Goal: Information Seeking & Learning: Learn about a topic

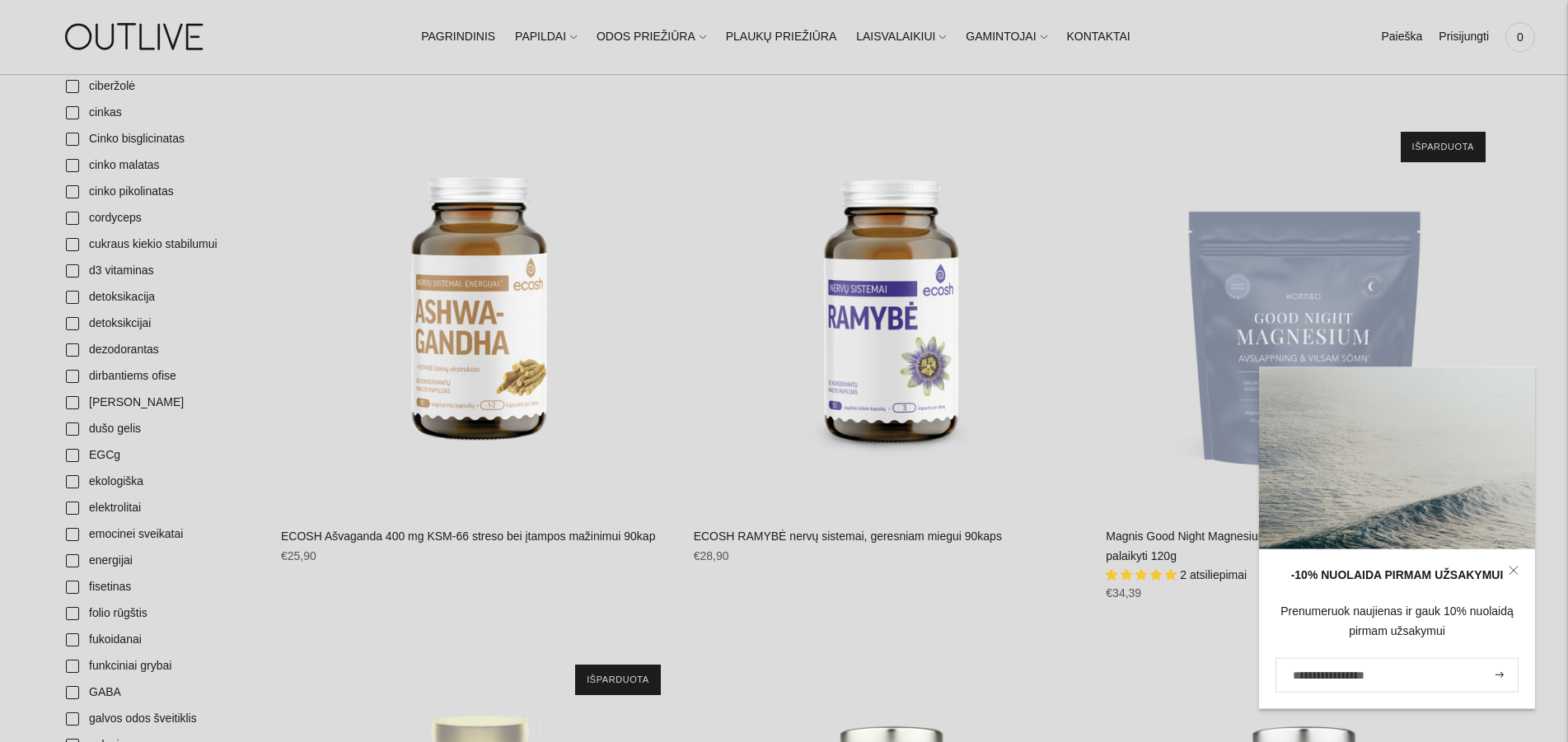
scroll to position [1260, 0]
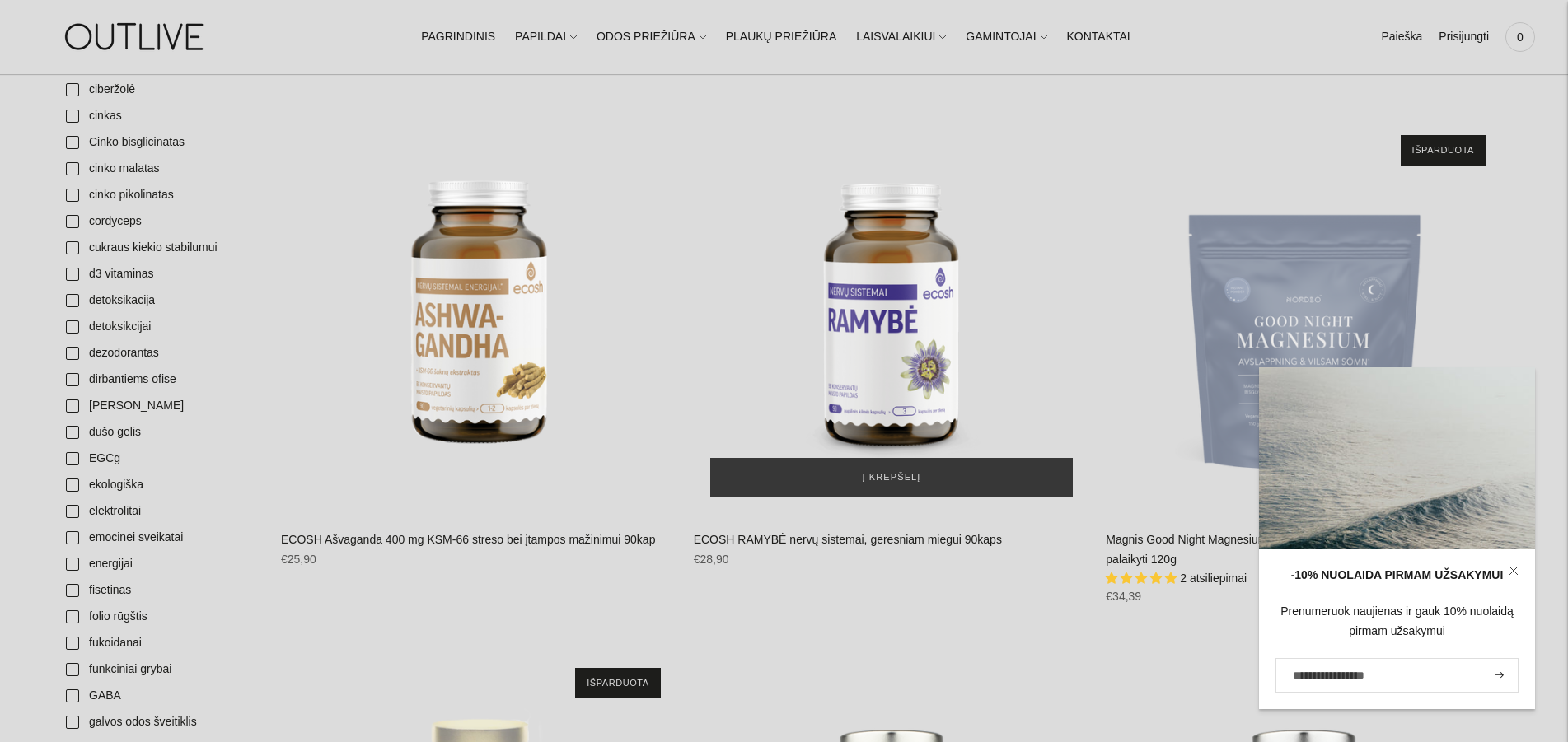
click at [882, 312] on img "ECOSH RAMYBĖ nervų sistemai, geresniam miegui 90kaps\a" at bounding box center [891, 316] width 396 height 396
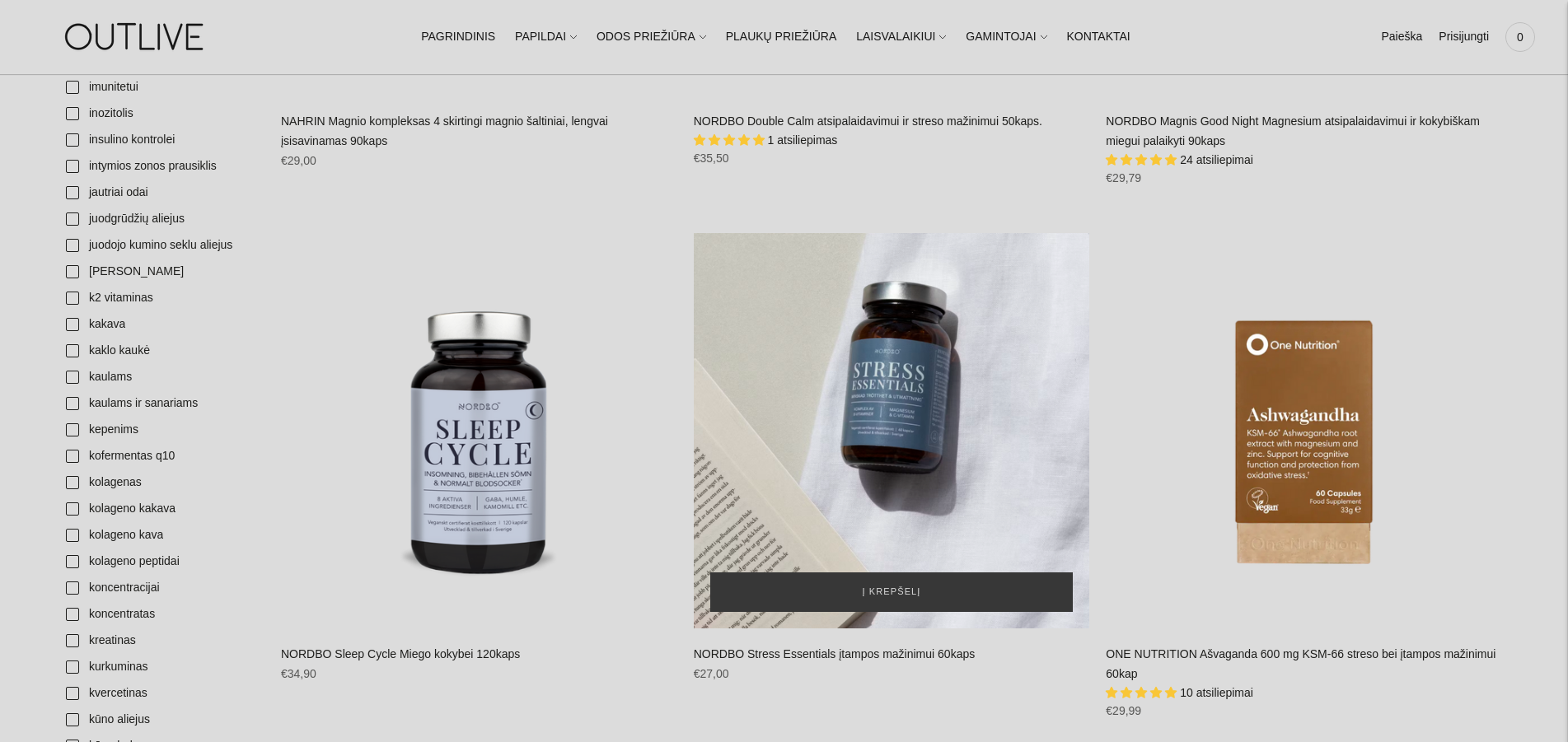
scroll to position [2268, 0]
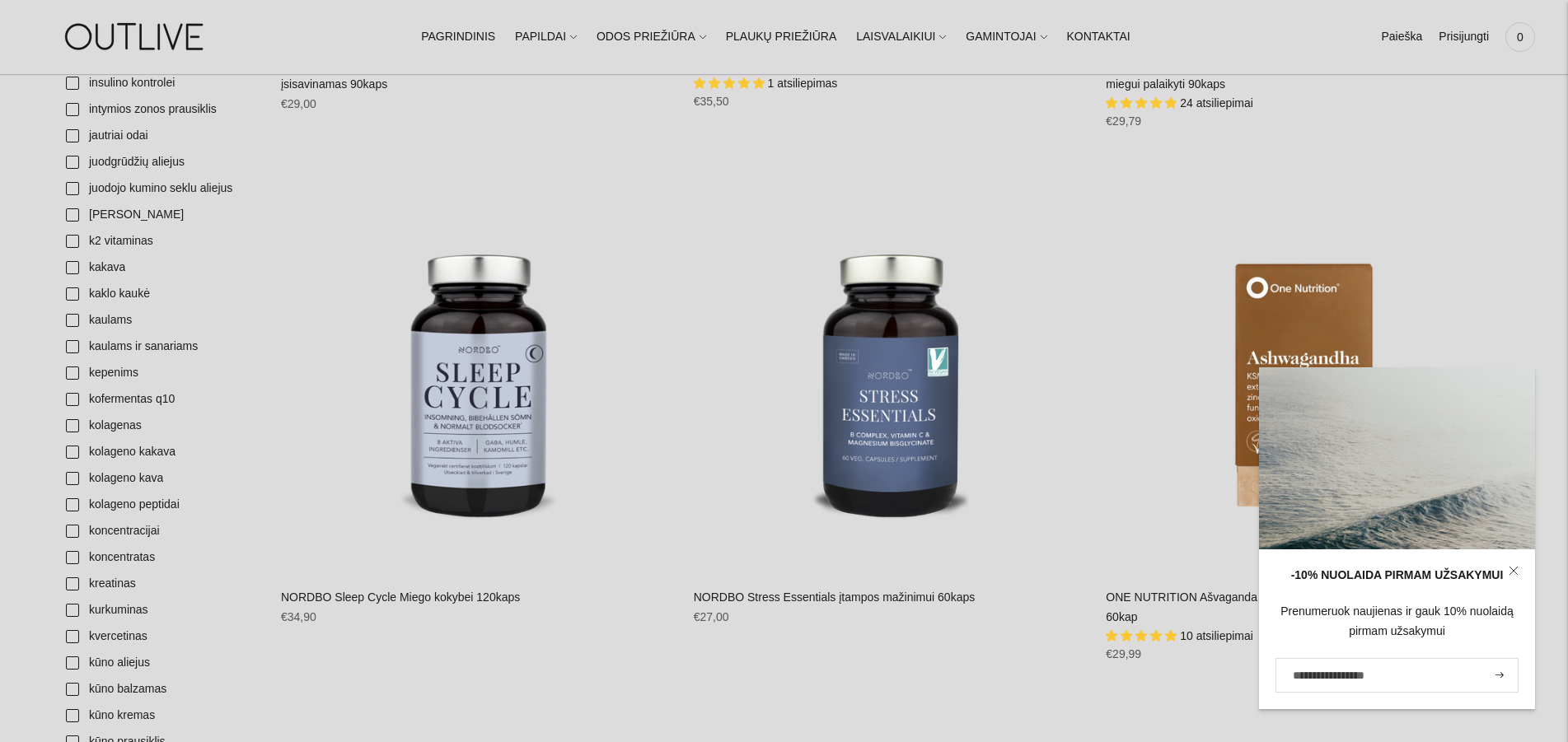
click at [413, 592] on link "NORDBO Sleep Cycle Miego kokybei 120kaps" at bounding box center [400, 597] width 238 height 13
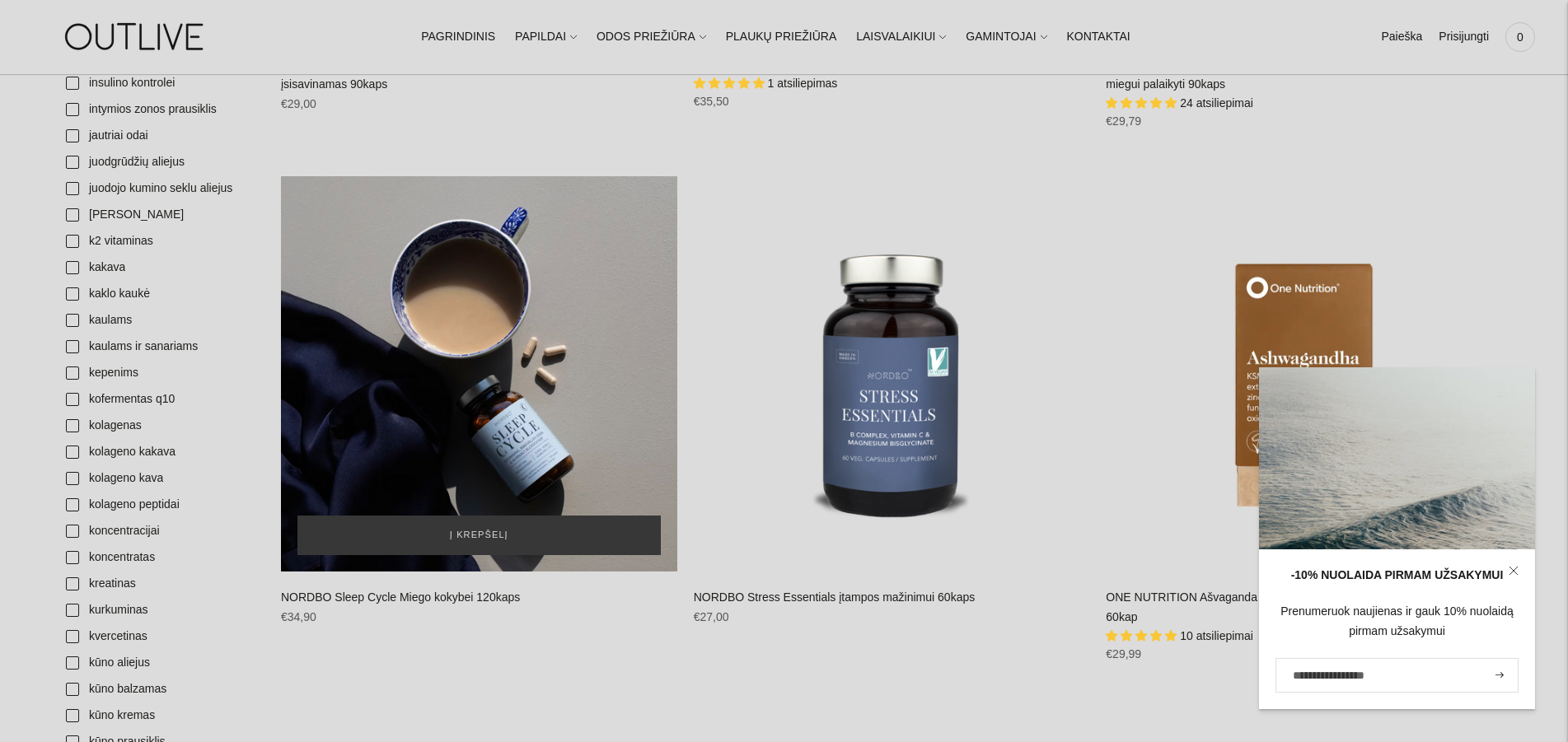
click at [482, 389] on div "NORDBO Sleep Cycle Miego kokybei 120kaps\a" at bounding box center [479, 374] width 396 height 396
click at [482, 372] on div "NORDBO Sleep Cycle Miego kokybei 120kaps\a" at bounding box center [479, 374] width 396 height 396
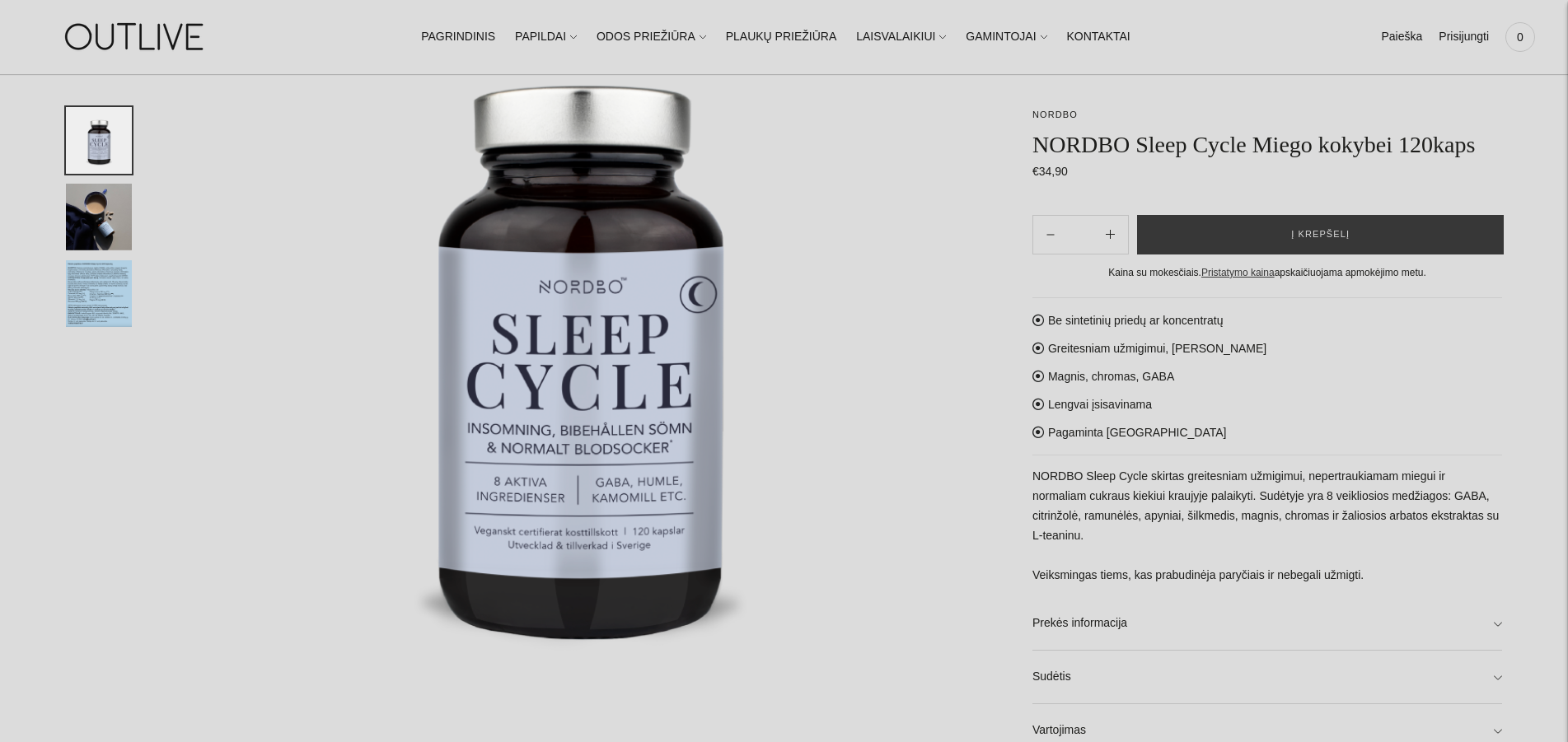
scroll to position [252, 0]
click at [93, 208] on img "Translation missing: en.general.accessibility.image_thumbail" at bounding box center [99, 216] width 66 height 67
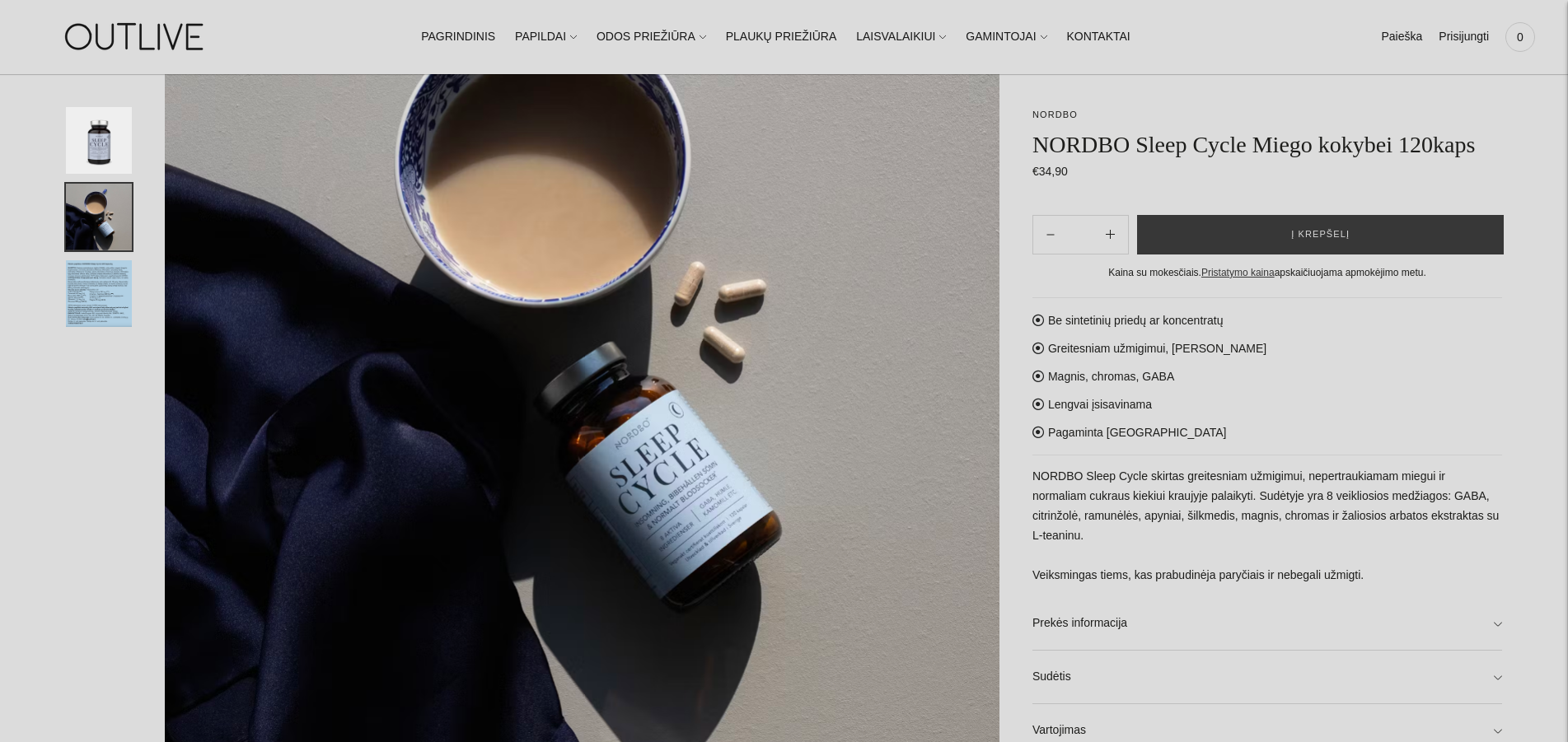
click at [119, 141] on img "Translation missing: en.general.accessibility.image_thumbail" at bounding box center [99, 140] width 66 height 67
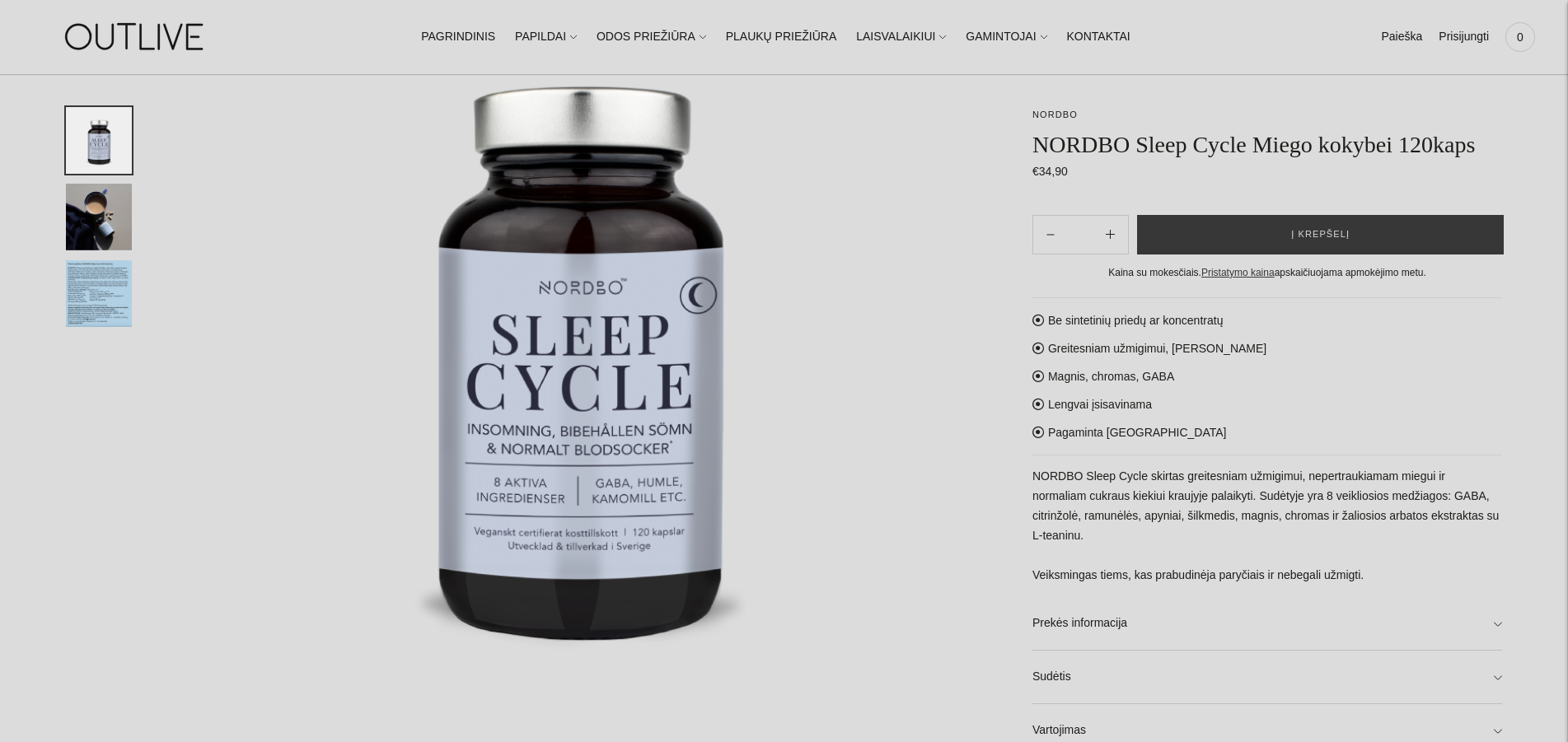
click at [94, 298] on img "Translation missing: en.general.accessibility.image_thumbail" at bounding box center [99, 294] width 66 height 67
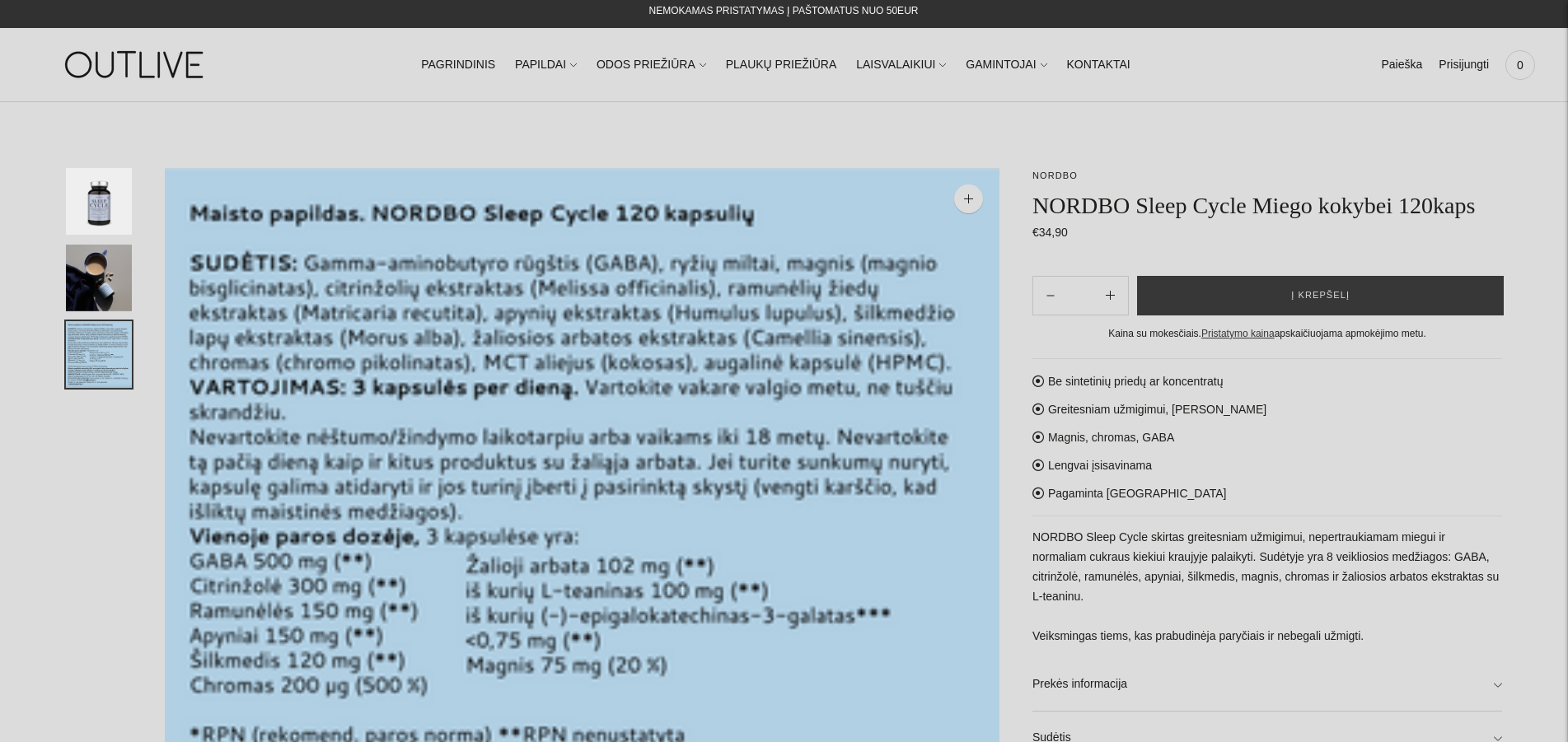
scroll to position [0, 0]
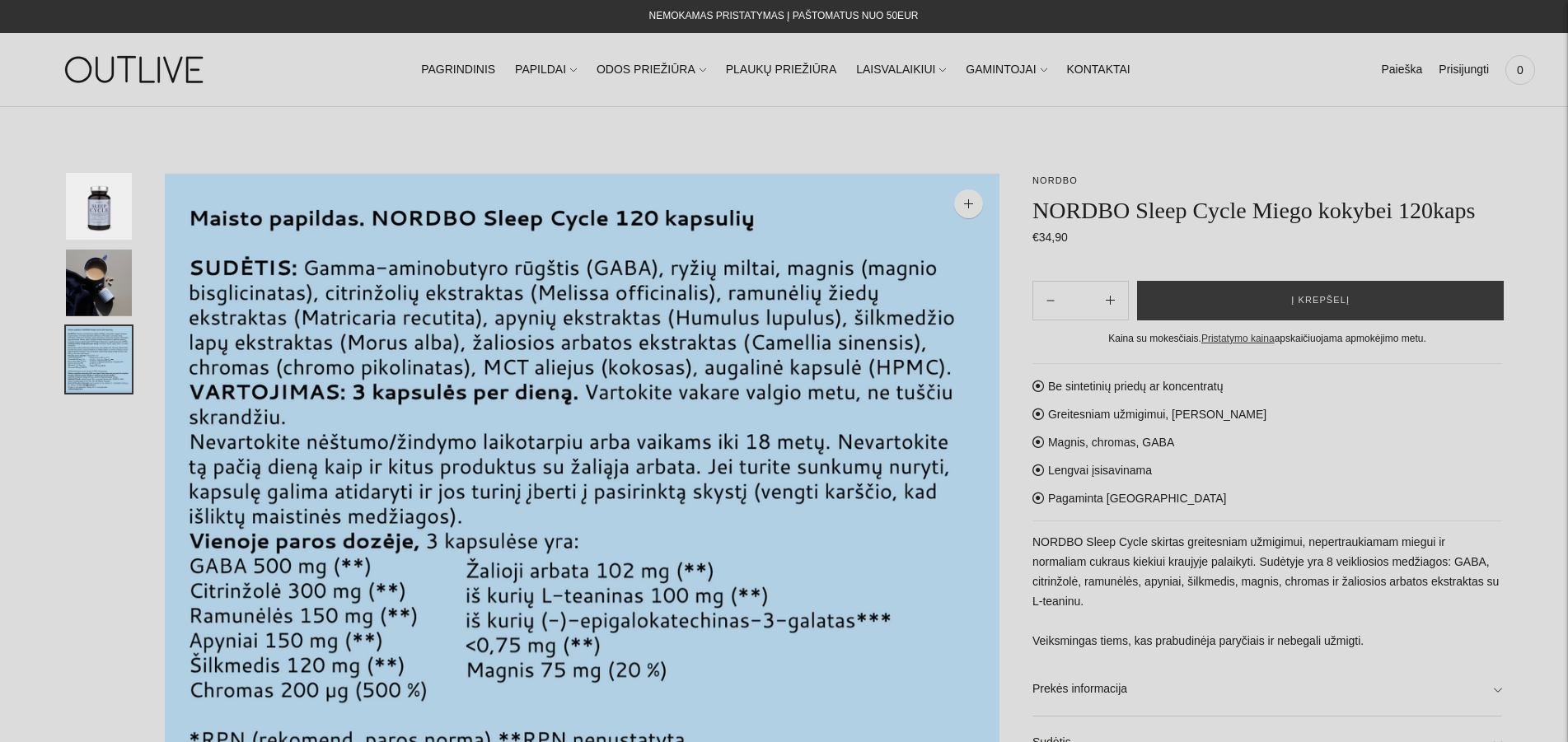
click at [94, 208] on img "Translation missing: en.general.accessibility.image_thumbail" at bounding box center [99, 206] width 66 height 67
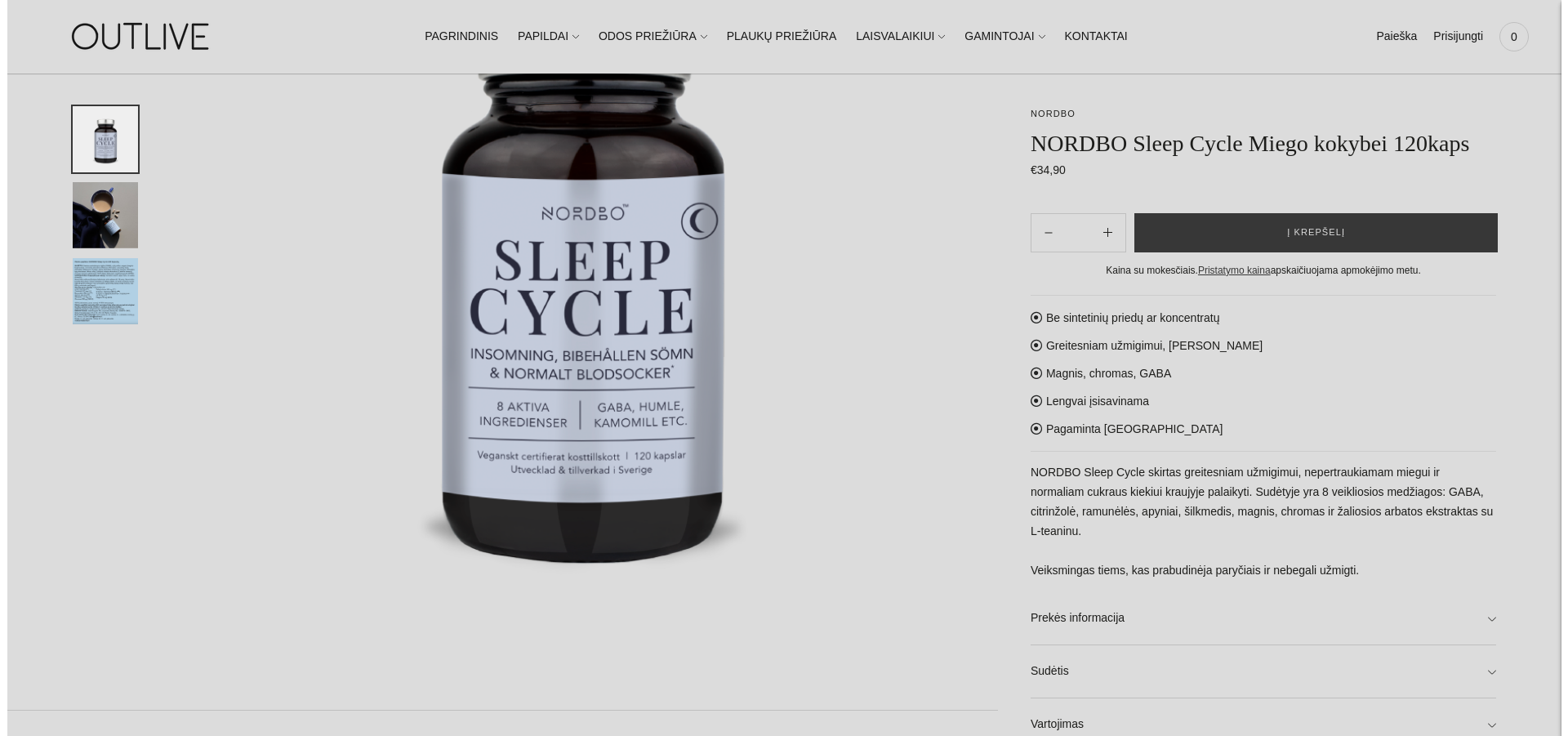
scroll to position [334, 0]
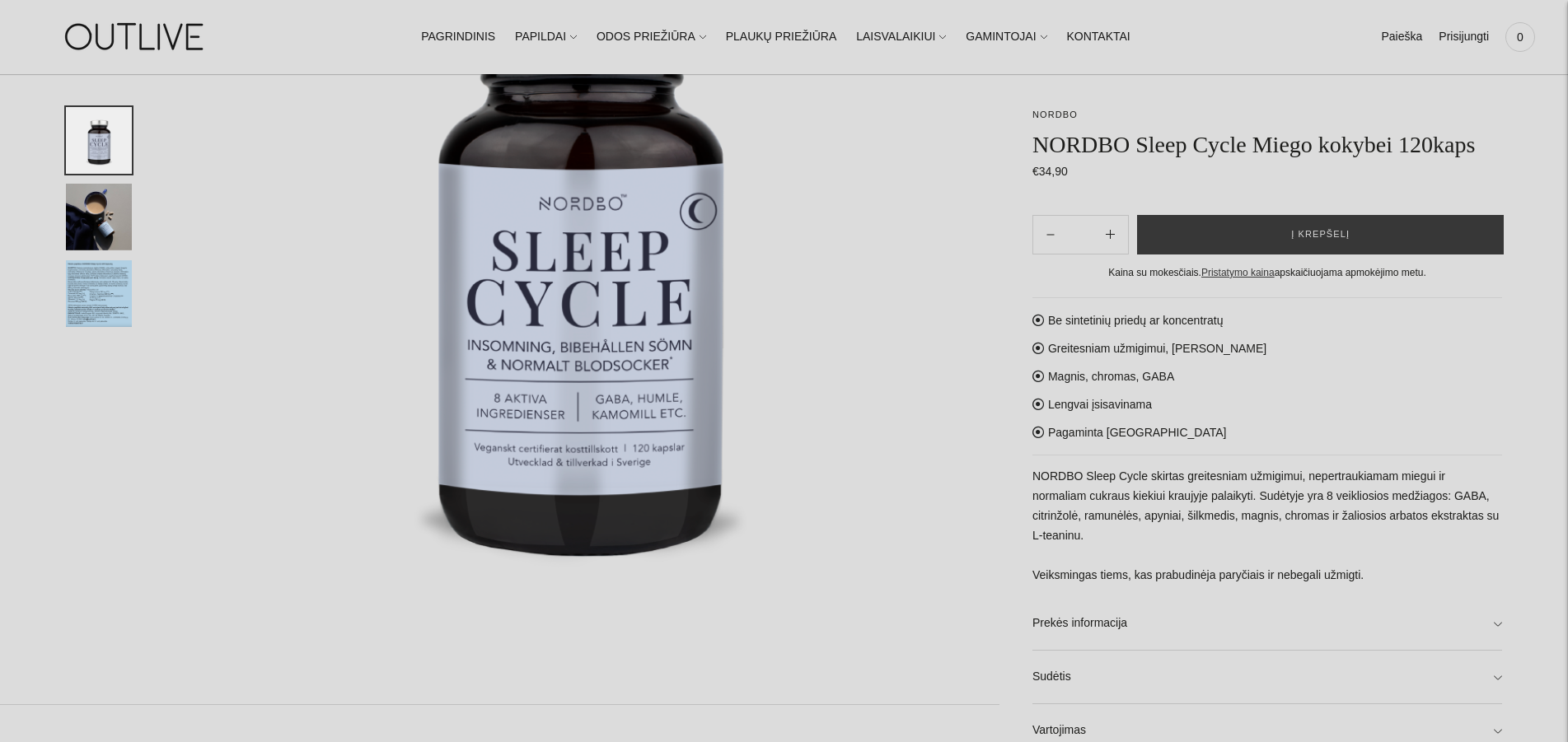
click at [552, 387] on img at bounding box center [582, 254] width 835 height 835
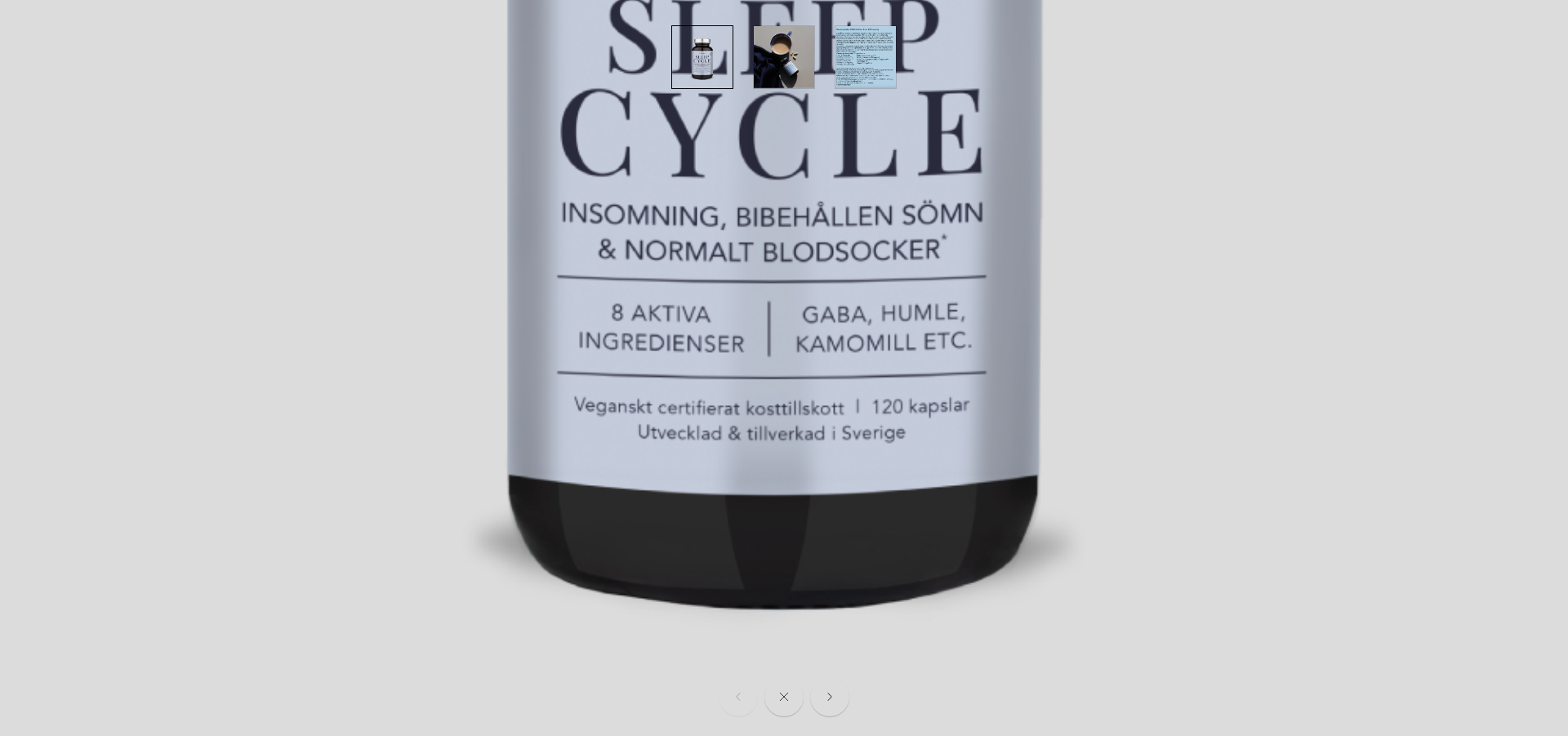
scroll to position [745, 0]
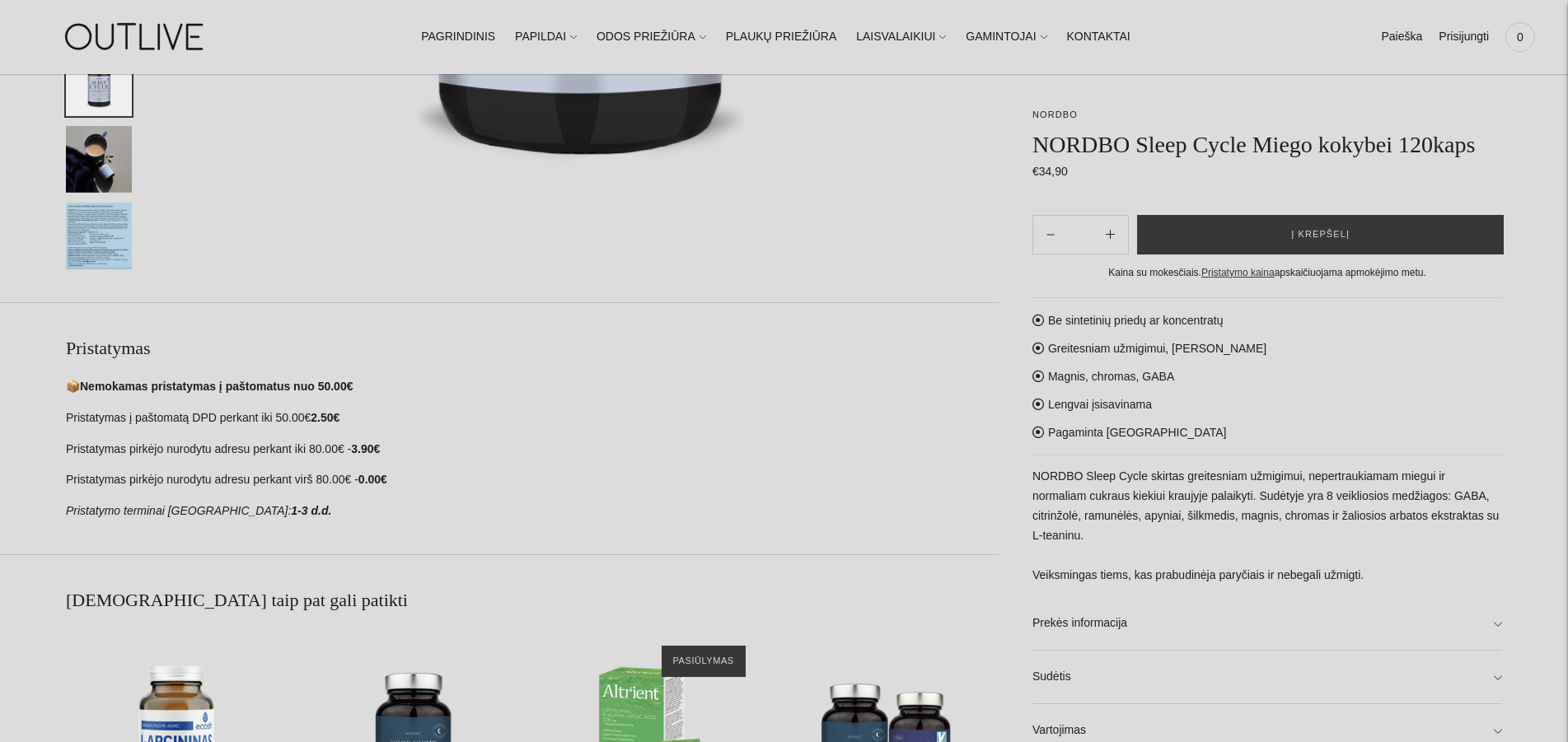
scroll to position [756, 0]
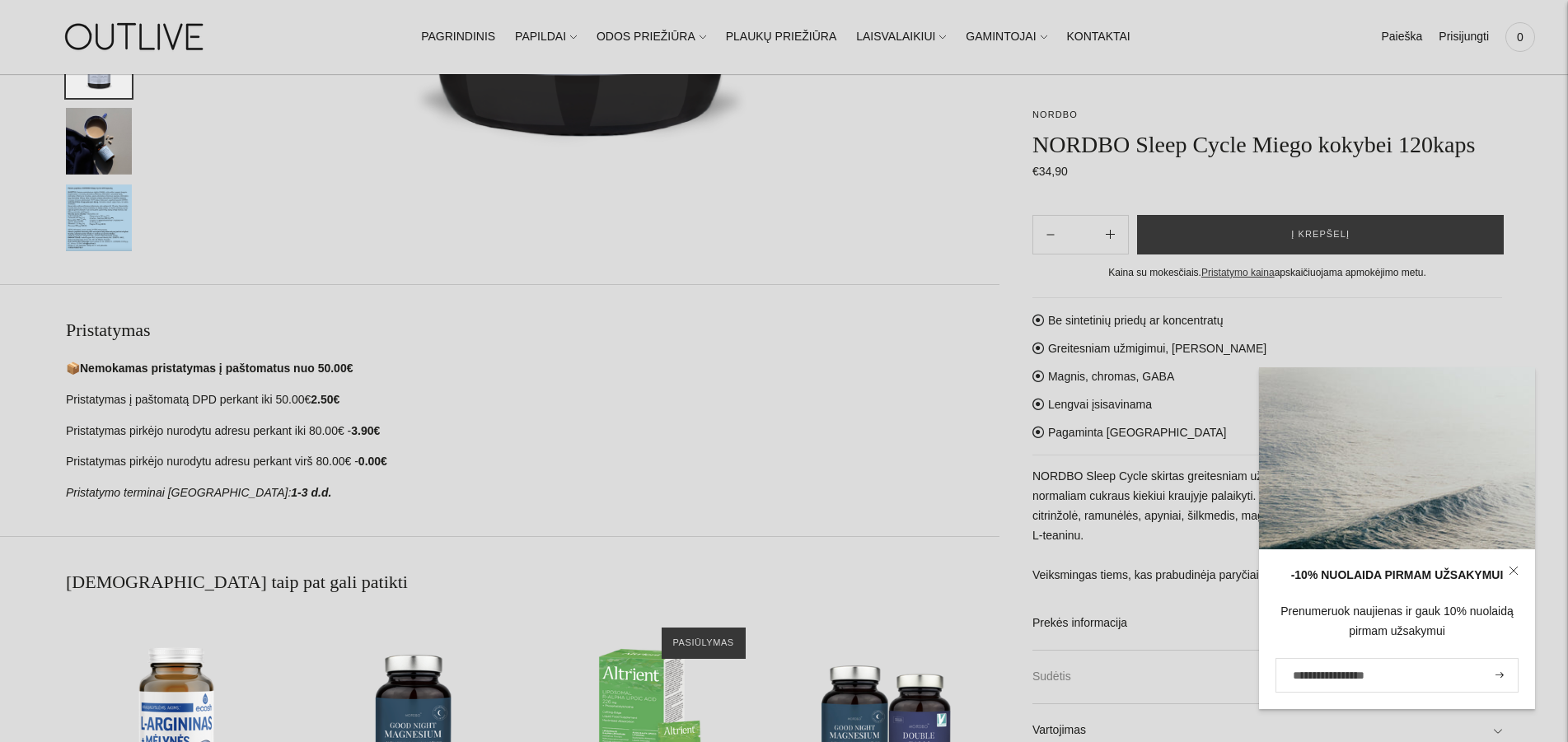
click at [1055, 660] on link "Sudėtis" at bounding box center [1267, 676] width 470 height 52
click at [1512, 571] on icon at bounding box center [1513, 570] width 10 height 10
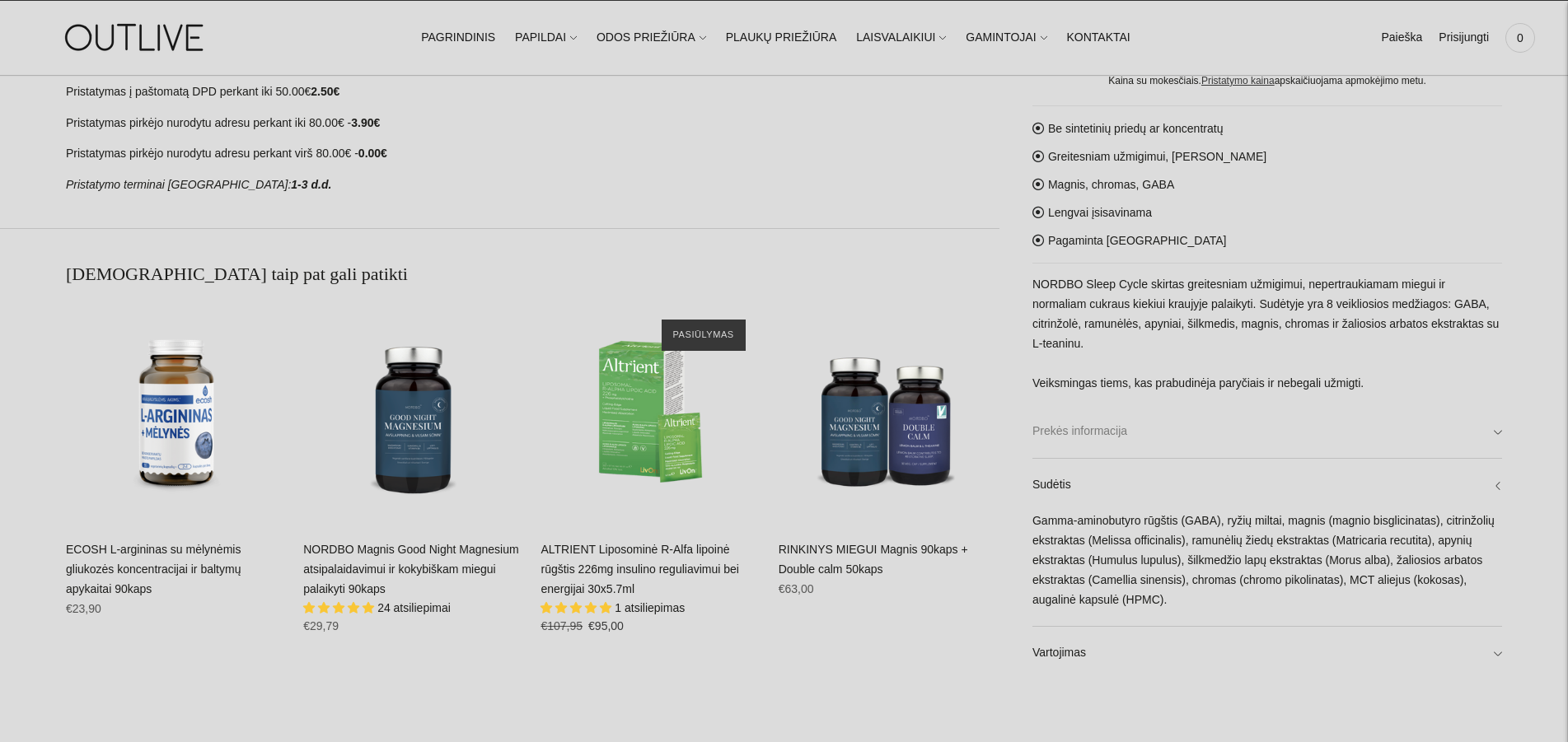
scroll to position [1093, 0]
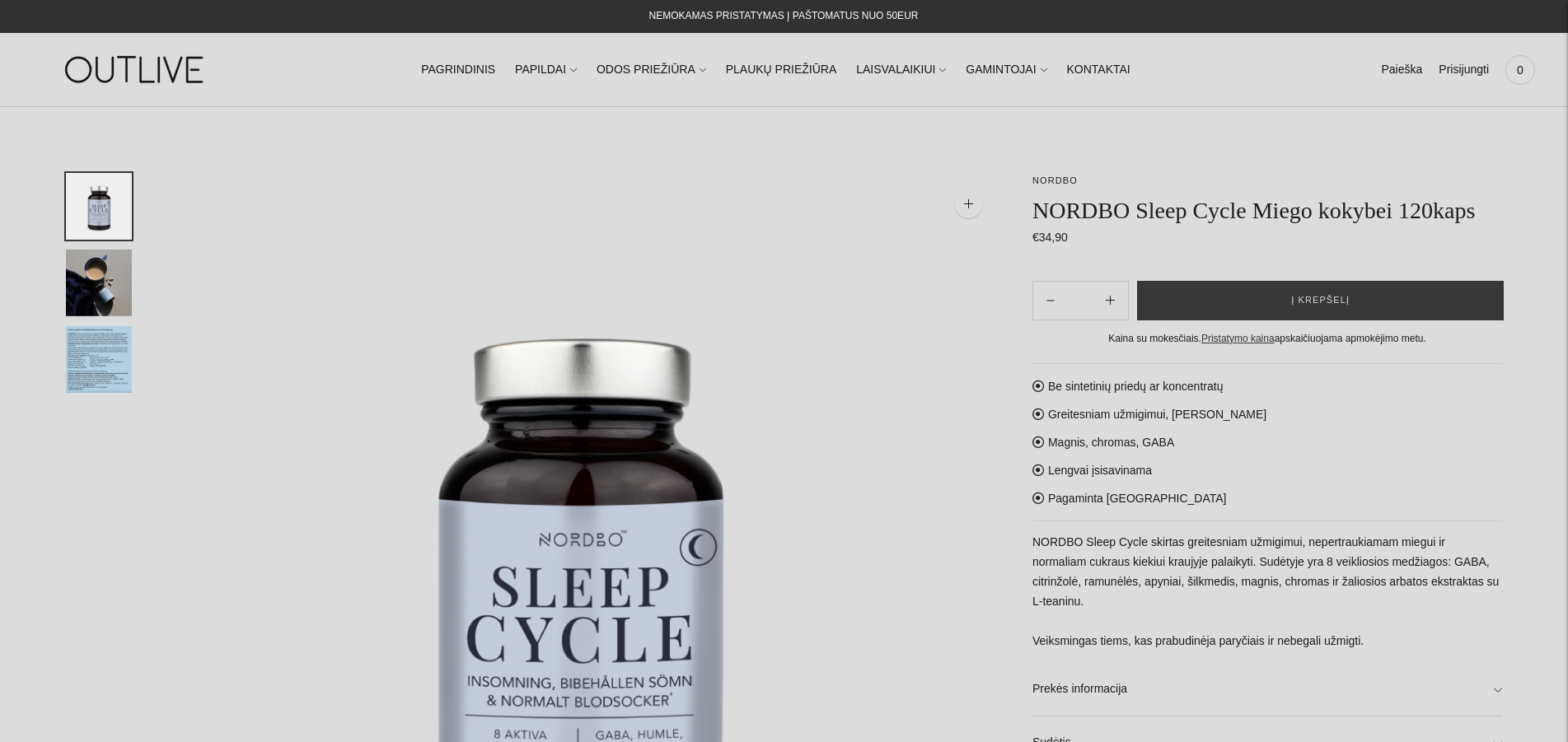
click at [98, 359] on img "Translation missing: en.general.accessibility.image_thumbail" at bounding box center [99, 359] width 66 height 67
